Goal: Information Seeking & Learning: Find specific fact

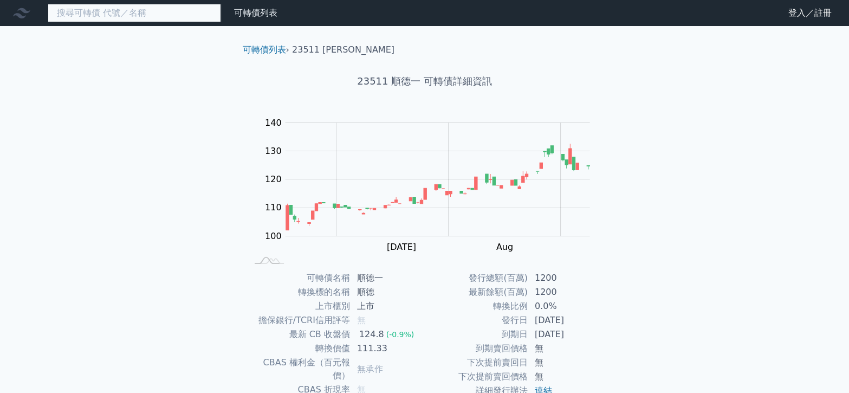
click at [95, 8] on input at bounding box center [134, 13] width 173 height 18
paste input "62076"
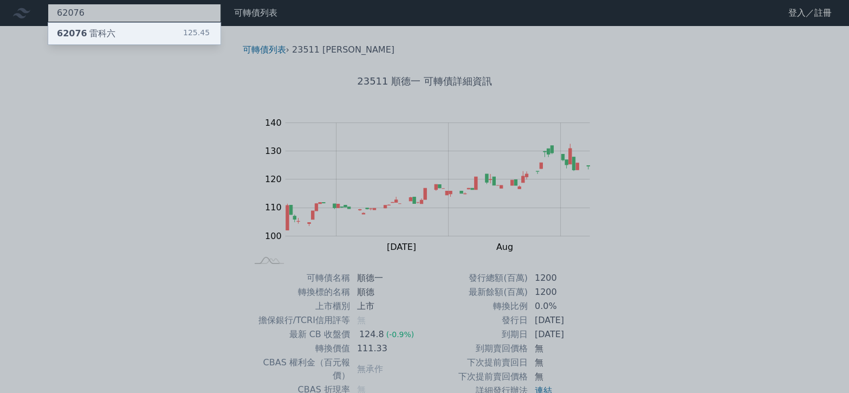
type input "62076"
click at [96, 30] on div "62076 雷科六" at bounding box center [86, 33] width 59 height 13
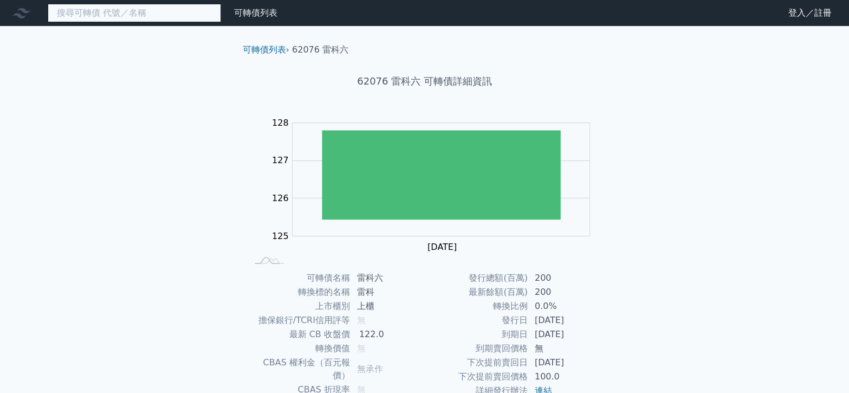
click at [133, 15] on input at bounding box center [134, 13] width 173 height 18
paste input "62076"
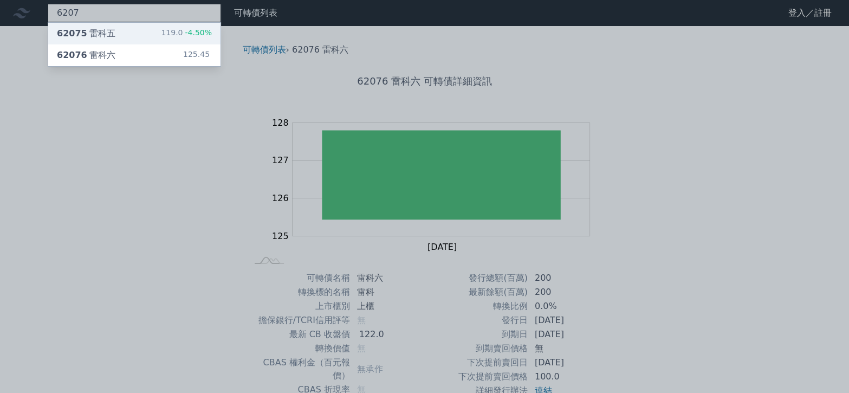
type input "6207"
click at [133, 35] on div "62075 雷科五 119.0 -4.50%" at bounding box center [134, 34] width 172 height 22
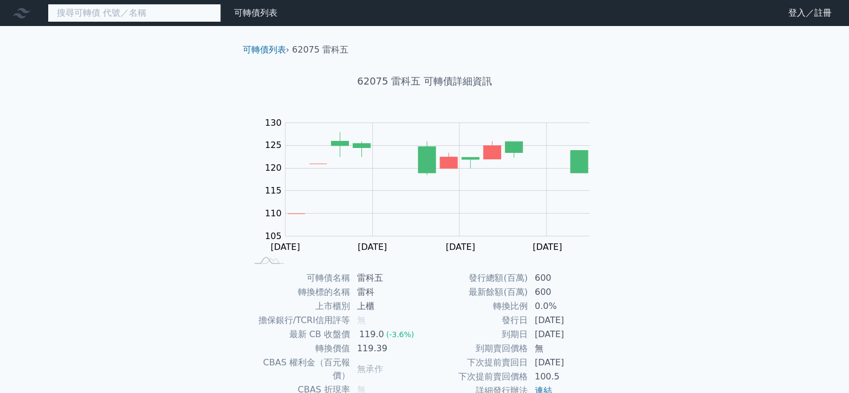
click at [113, 9] on input at bounding box center [134, 13] width 173 height 18
paste input "6533"
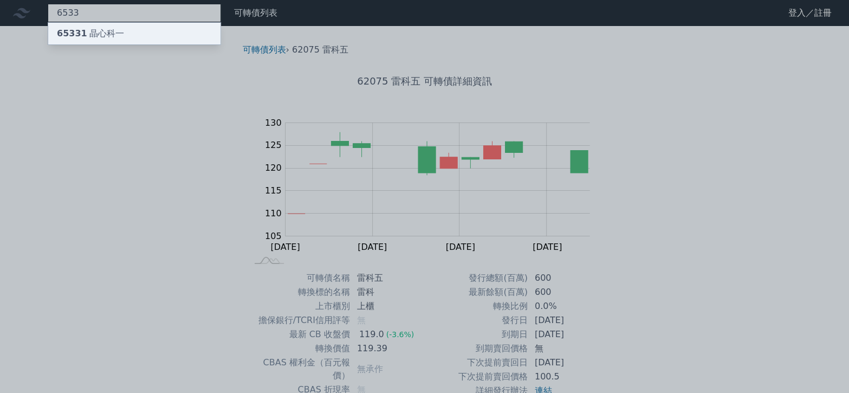
type input "6533"
click at [100, 35] on div "65331 晶心科一" at bounding box center [90, 33] width 67 height 13
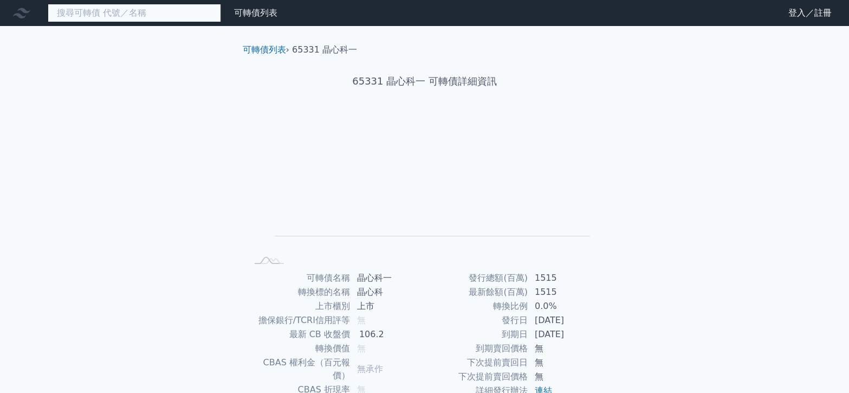
click at [91, 14] on input at bounding box center [134, 13] width 173 height 18
paste input "5439"
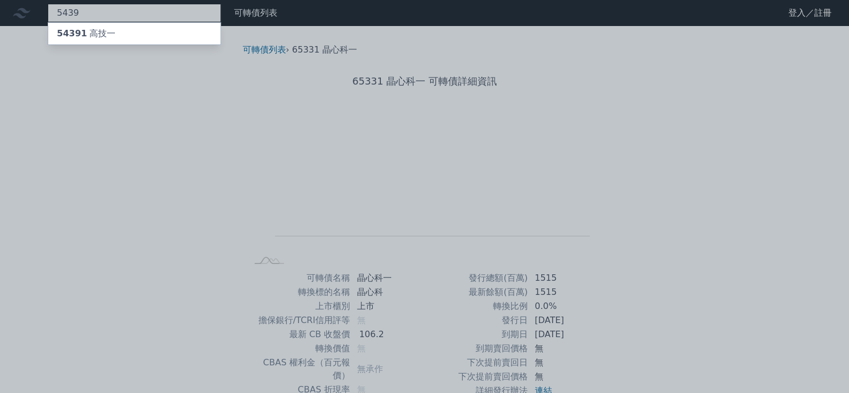
type input "5439"
click at [93, 36] on div "54391 高技一" at bounding box center [86, 33] width 59 height 13
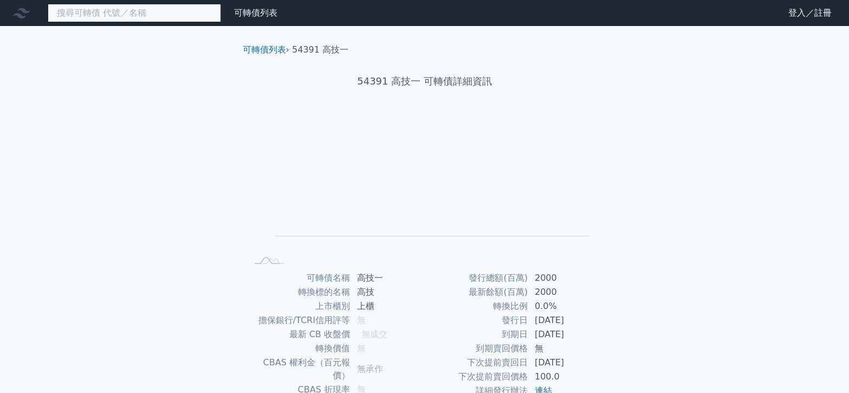
click at [131, 15] on input at bounding box center [134, 13] width 173 height 18
paste input "3284"
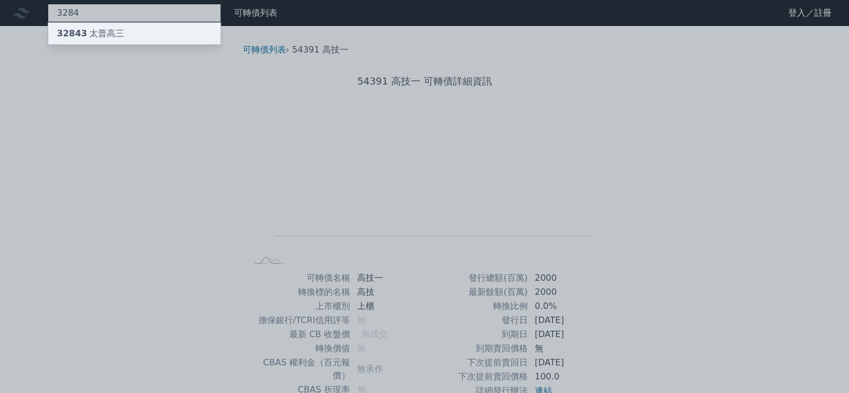
type input "3284"
click at [100, 25] on div "32843 太普高三" at bounding box center [134, 34] width 172 height 22
